Goal: Check status: Check status

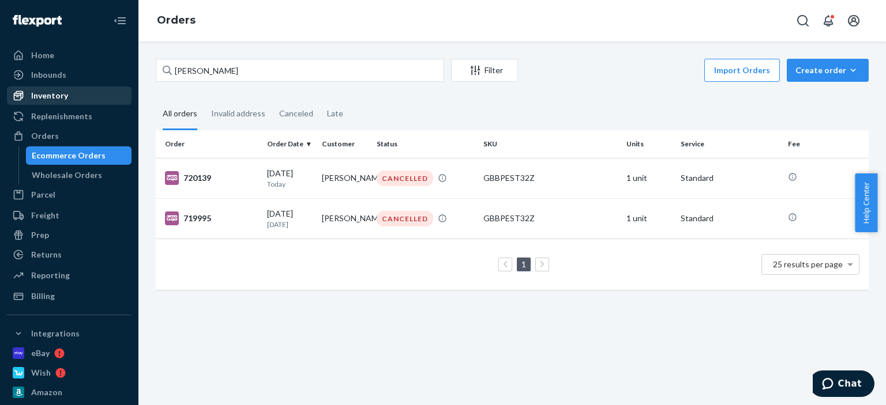
click at [39, 92] on div "Inventory" at bounding box center [49, 96] width 37 height 12
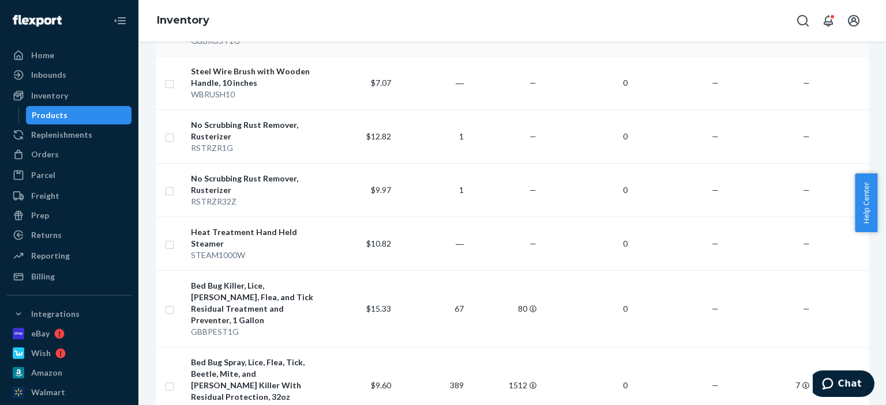
scroll to position [750, 0]
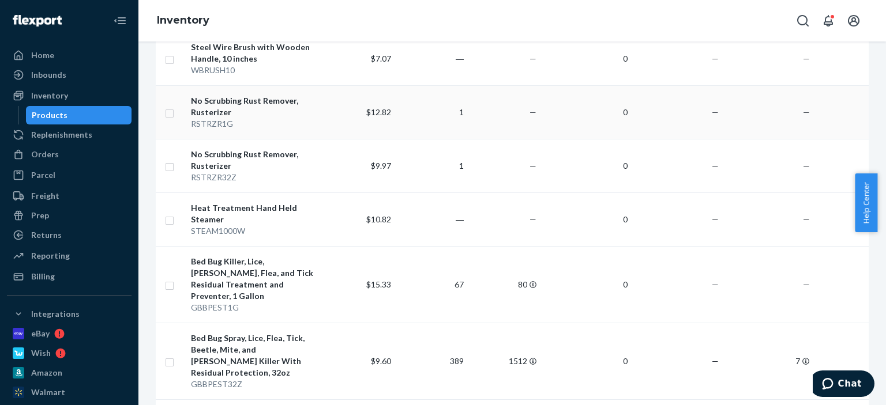
scroll to position [807, 0]
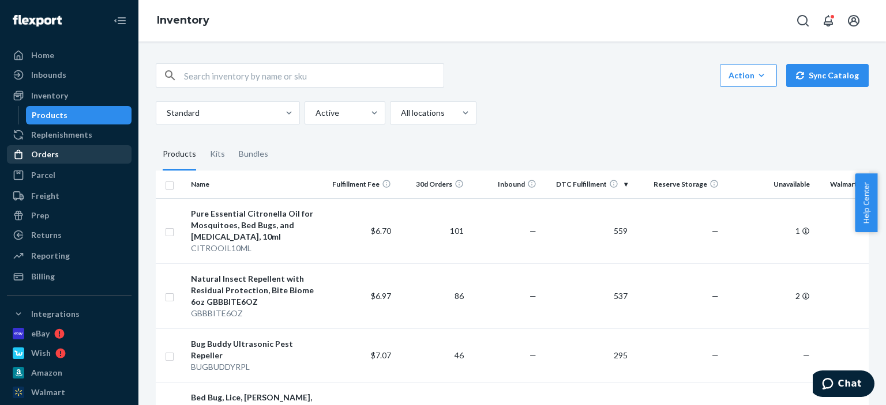
click at [37, 151] on div "Orders" at bounding box center [45, 155] width 28 height 12
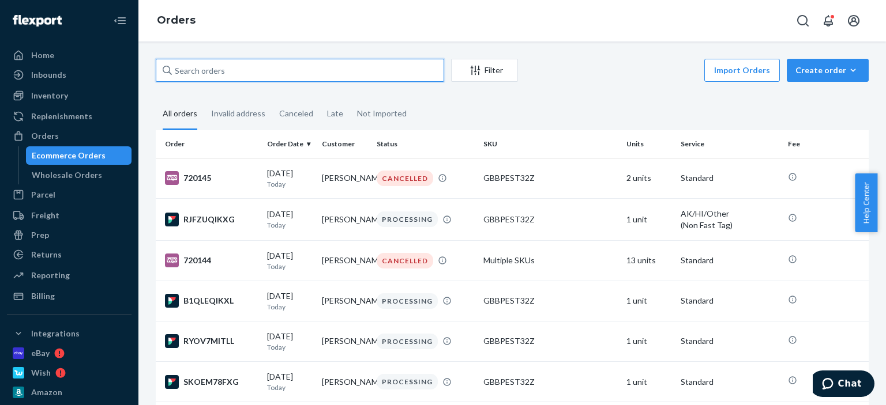
click at [219, 79] on input "text" at bounding box center [300, 70] width 288 height 23
paste input "Michael Bateman"
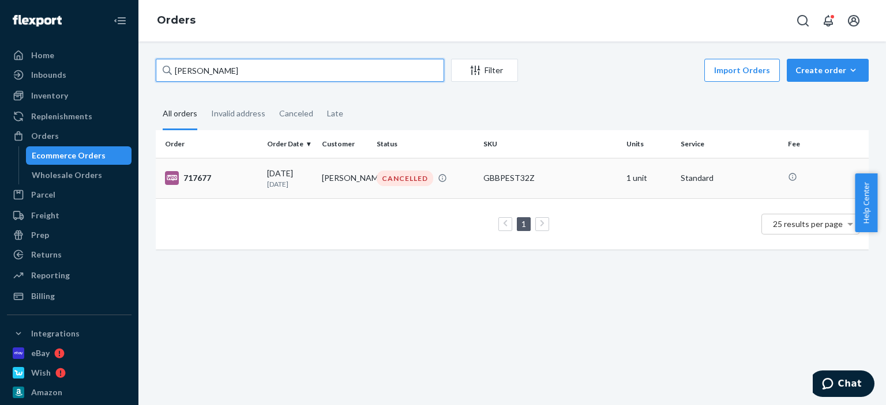
type input "Michael Bateman"
drag, startPoint x: 394, startPoint y: 175, endPoint x: 389, endPoint y: 179, distance: 6.9
click at [389, 179] on div "CANCELLED" at bounding box center [405, 179] width 57 height 16
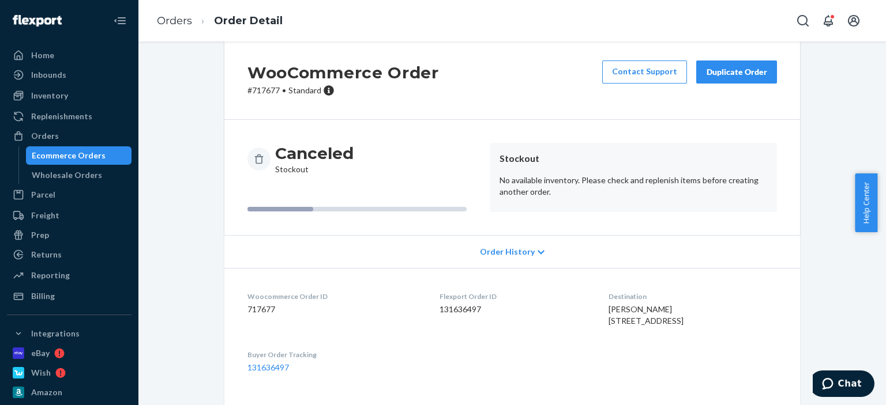
scroll to position [18, 0]
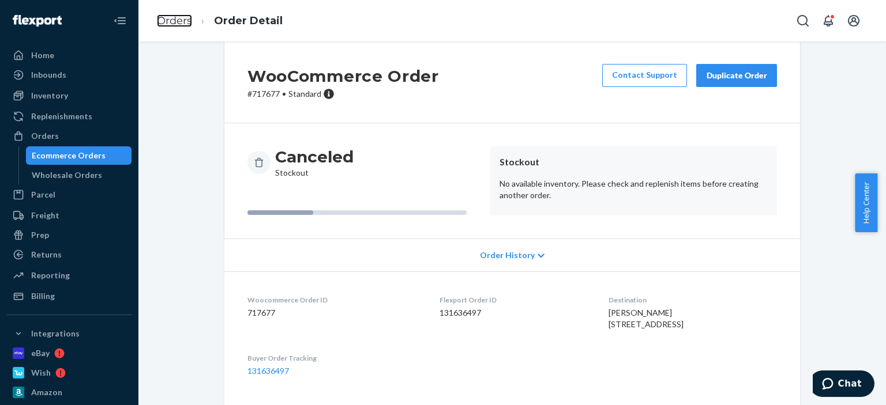
click at [187, 27] on link "Orders" at bounding box center [174, 20] width 35 height 13
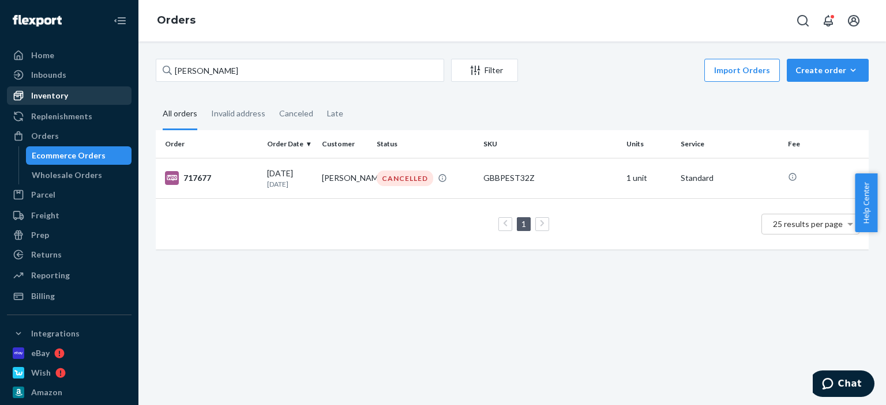
click at [24, 90] on div at bounding box center [22, 96] width 18 height 12
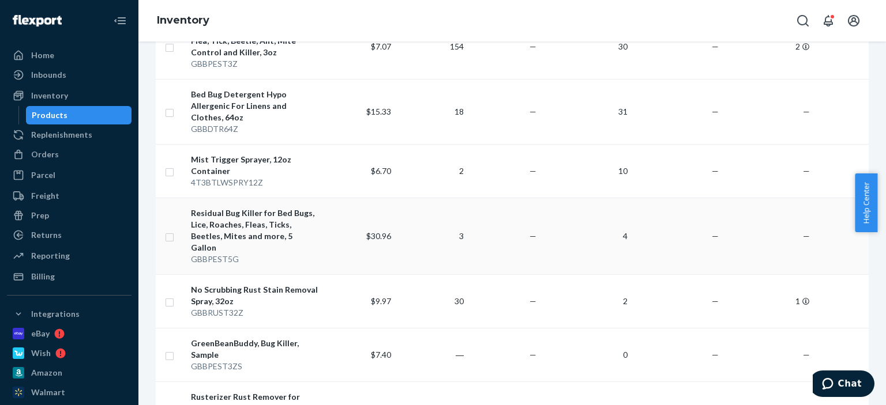
scroll to position [404, 0]
